Goal: Task Accomplishment & Management: Manage account settings

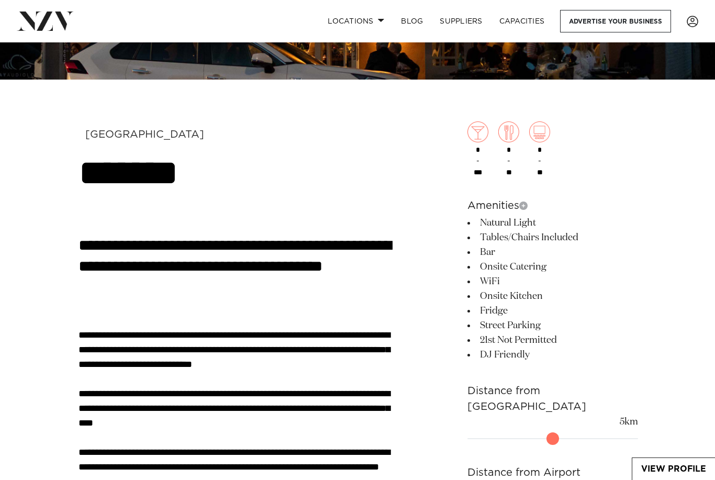
scroll to position [425, 0]
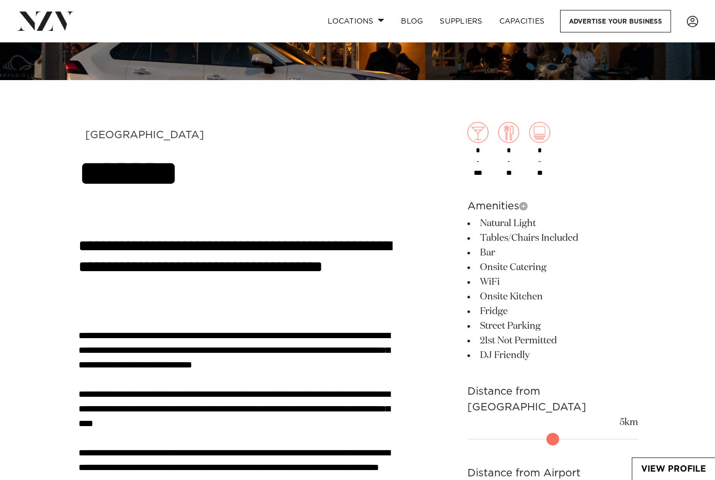
click at [486, 175] on input "***" at bounding box center [477, 173] width 17 height 9
type input "***"
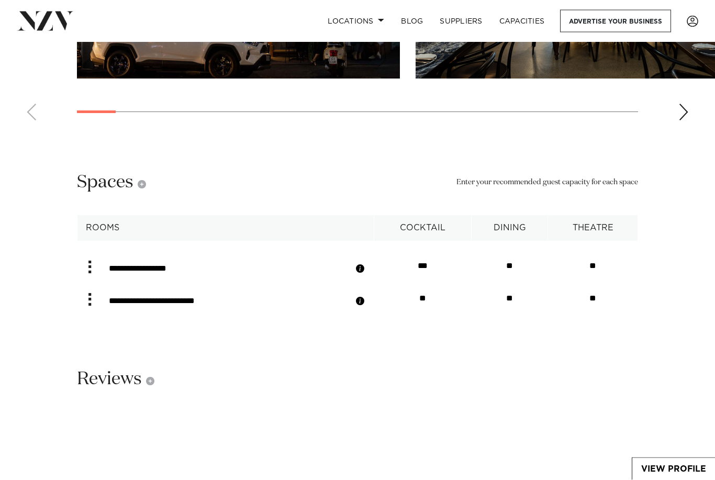
scroll to position [1749, 0]
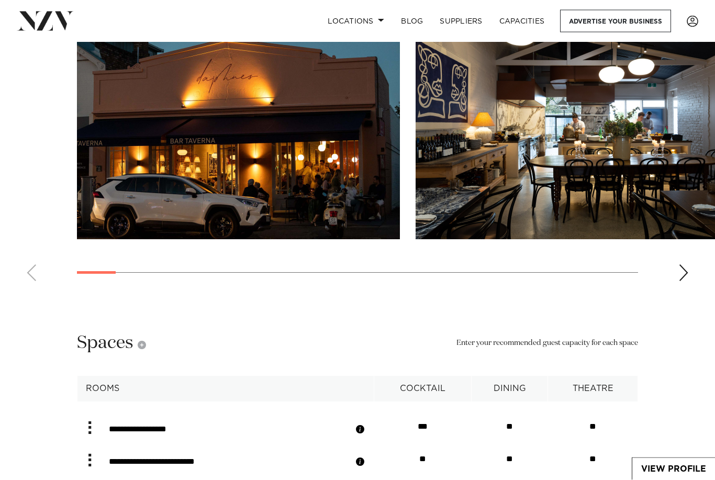
click at [688, 282] on div "Next slide" at bounding box center [683, 273] width 10 height 17
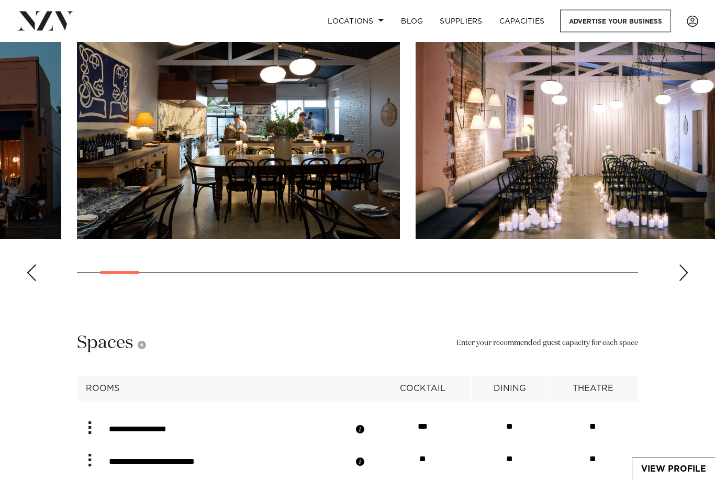
scroll to position [1588, 0]
click at [684, 281] on div "Next slide" at bounding box center [683, 272] width 10 height 17
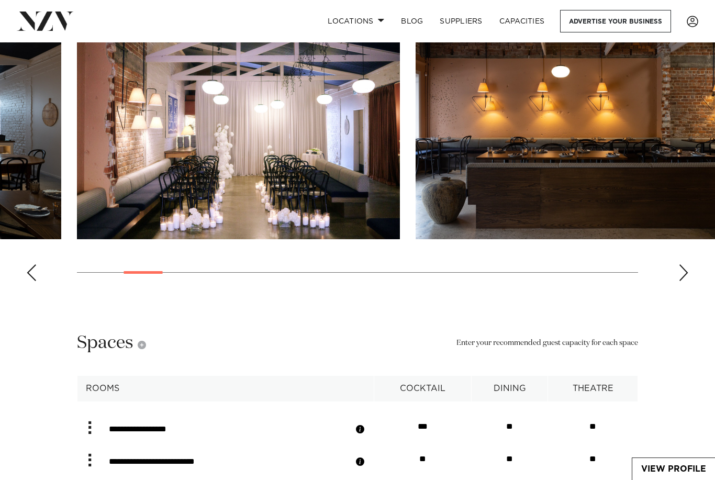
click at [686, 281] on div "Next slide" at bounding box center [683, 272] width 10 height 17
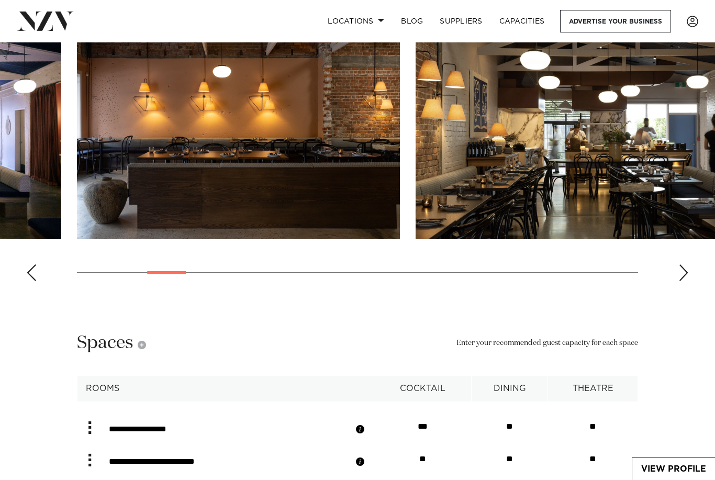
click at [680, 281] on div "Next slide" at bounding box center [683, 272] width 10 height 17
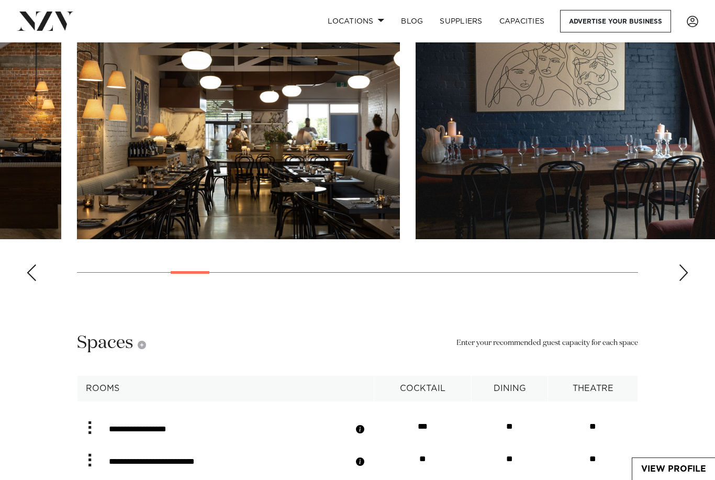
click at [685, 281] on div "Next slide" at bounding box center [683, 272] width 10 height 17
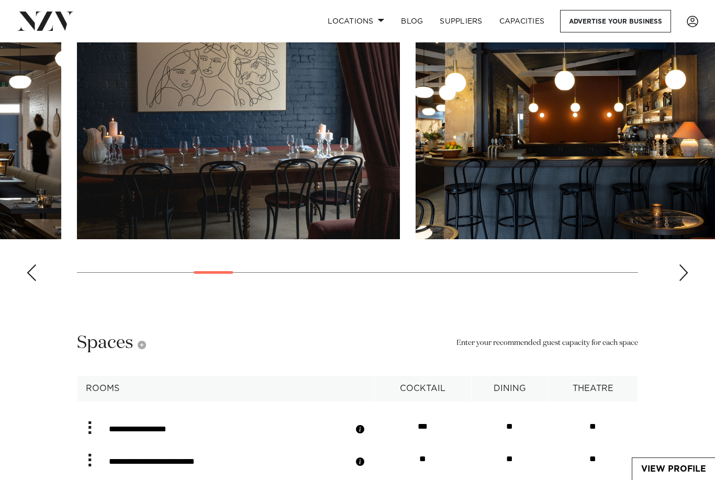
click at [684, 281] on div "Next slide" at bounding box center [683, 272] width 10 height 17
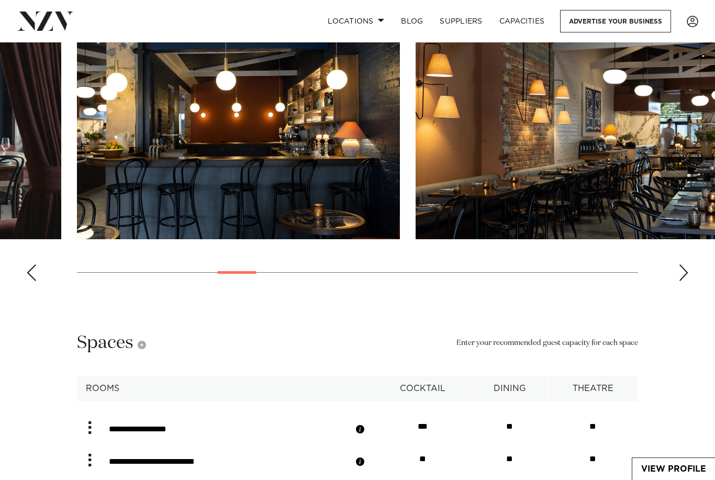
click at [685, 281] on div "Next slide" at bounding box center [683, 272] width 10 height 17
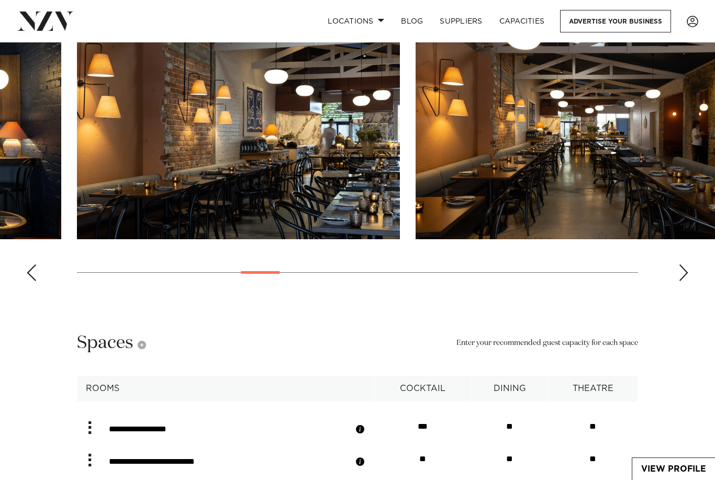
click at [686, 281] on div "Next slide" at bounding box center [683, 272] width 10 height 17
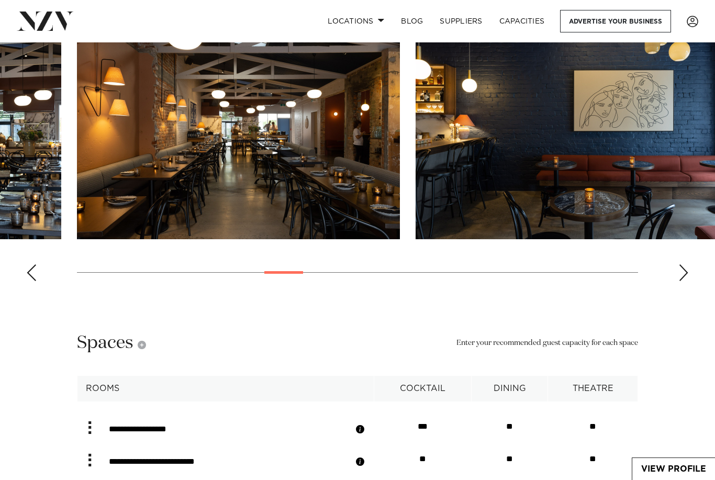
click at [688, 281] on div "Next slide" at bounding box center [683, 272] width 10 height 17
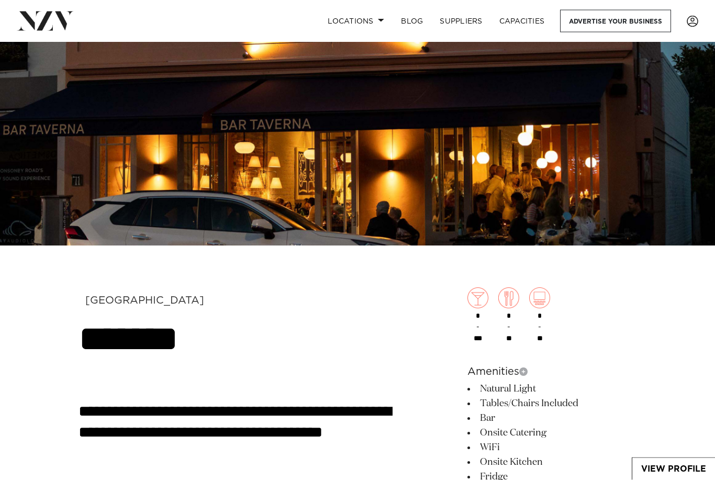
scroll to position [253, 0]
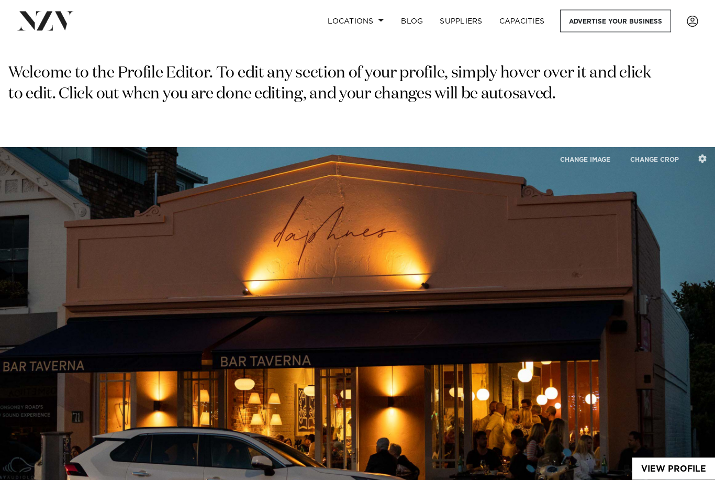
scroll to position [0, 0]
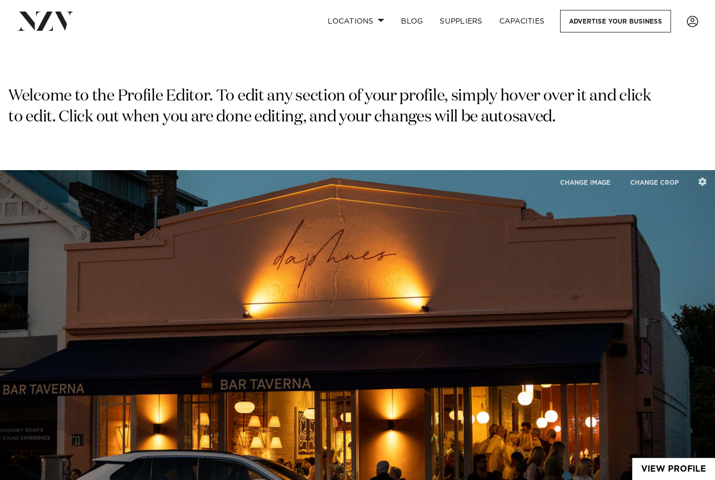
click at [664, 130] on div "Welcome to the Profile Editor. To edit any section of your profile, simply hove…" at bounding box center [357, 128] width 715 height 84
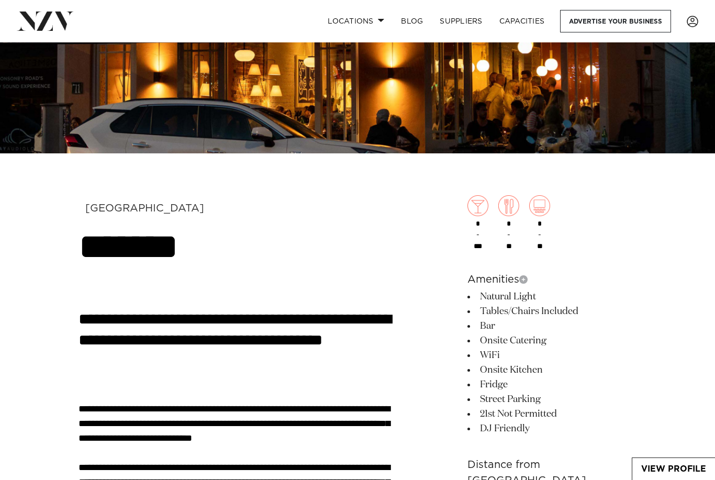
scroll to position [351, 0]
